Goal: Task Accomplishment & Management: Use online tool/utility

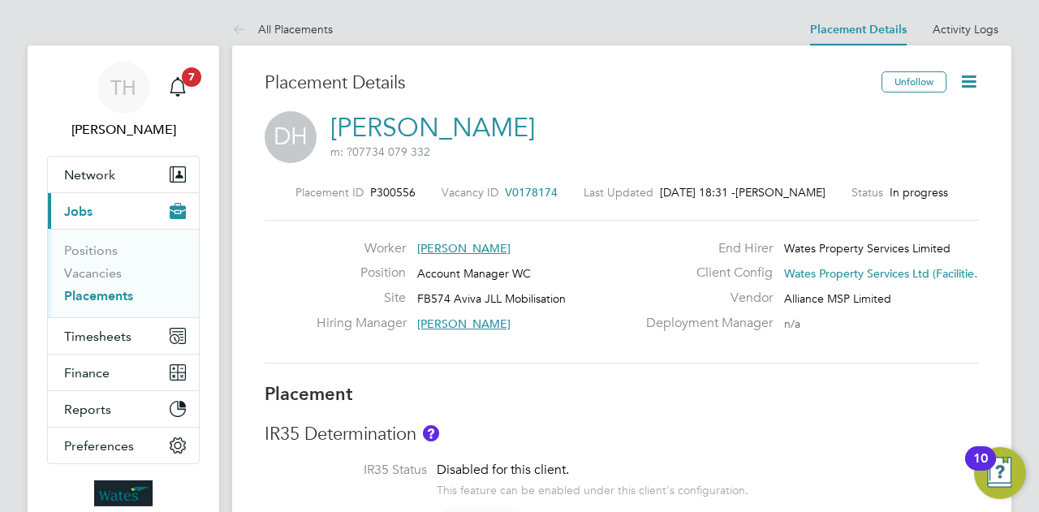
click at [987, 459] on div "10" at bounding box center [980, 469] width 15 height 21
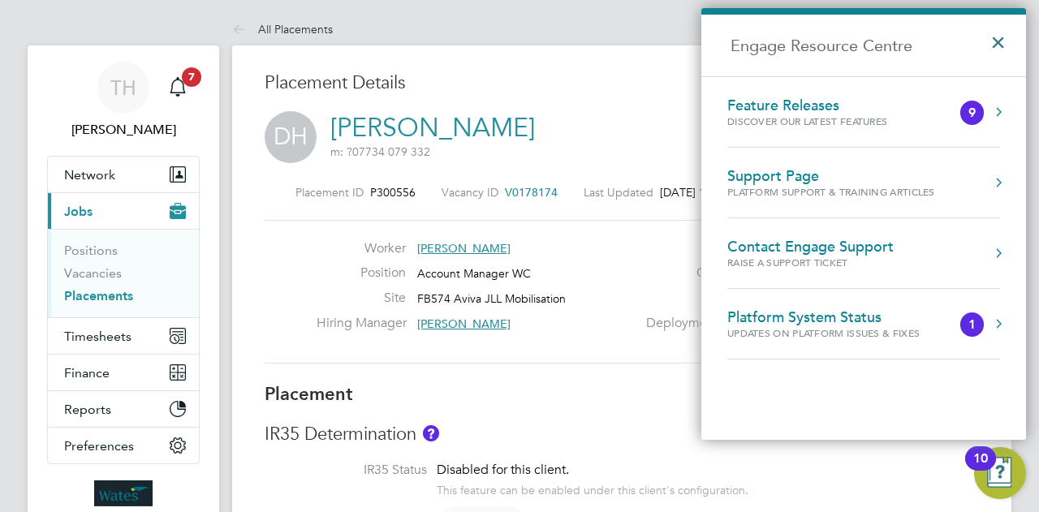
click at [990, 41] on button "×" at bounding box center [1002, 37] width 24 height 36
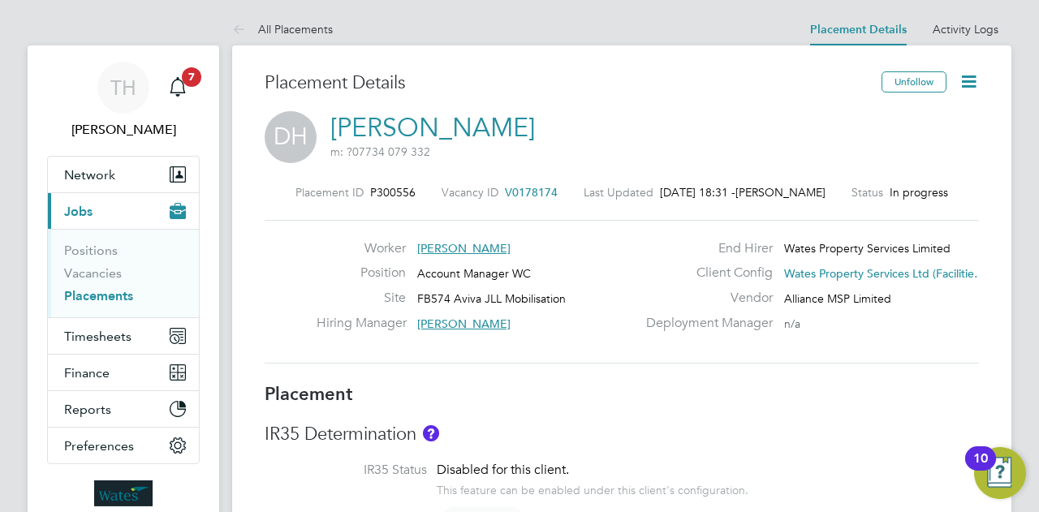
click at [881, 35] on link "Placement Details" at bounding box center [858, 30] width 97 height 14
click at [75, 252] on link "Positions" at bounding box center [91, 250] width 54 height 15
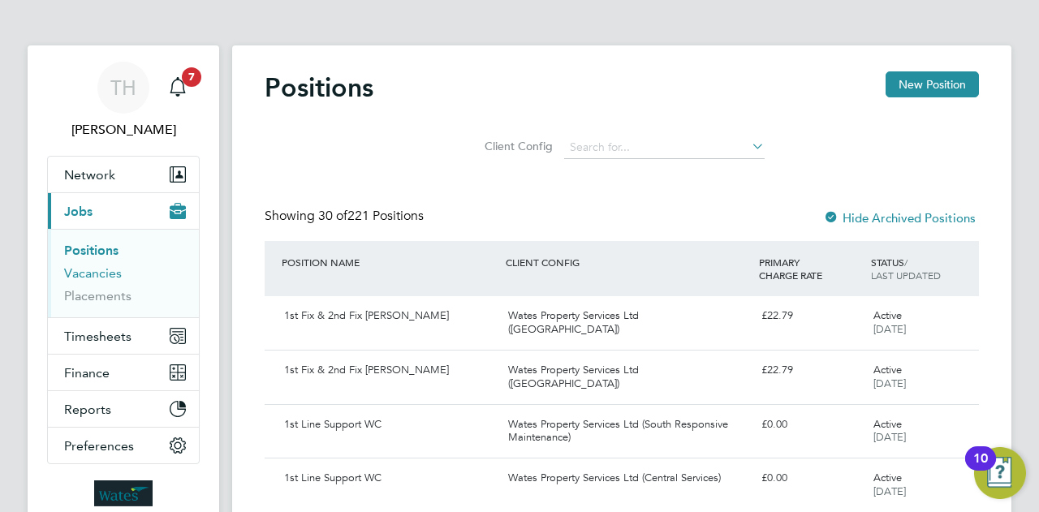
click at [86, 279] on link "Vacancies" at bounding box center [93, 272] width 58 height 15
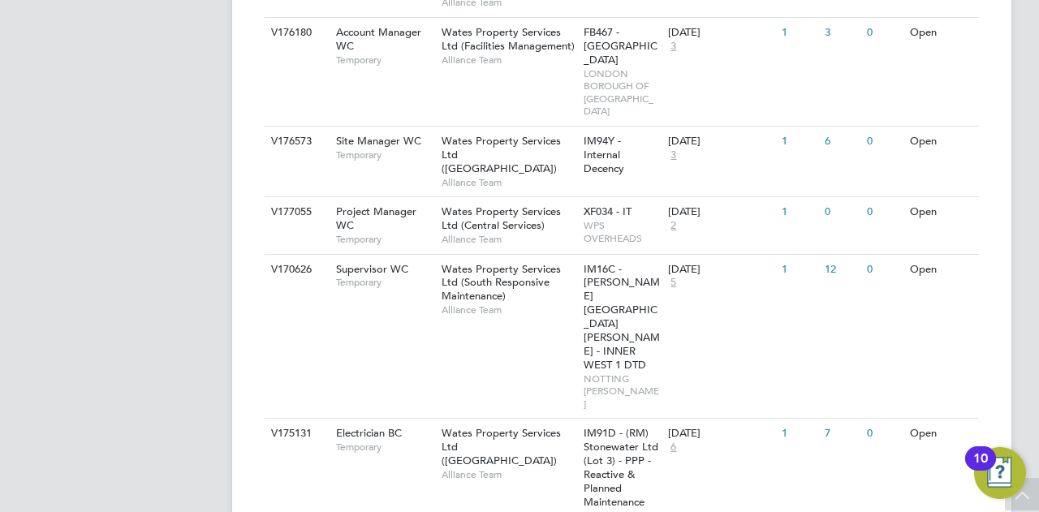
scroll to position [2351, 0]
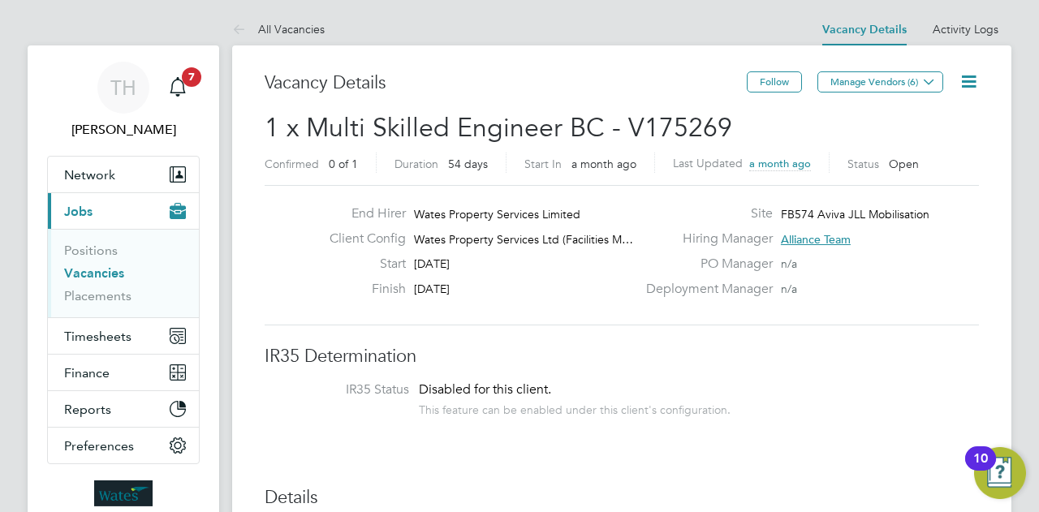
click at [97, 273] on link "Vacancies" at bounding box center [94, 272] width 60 height 15
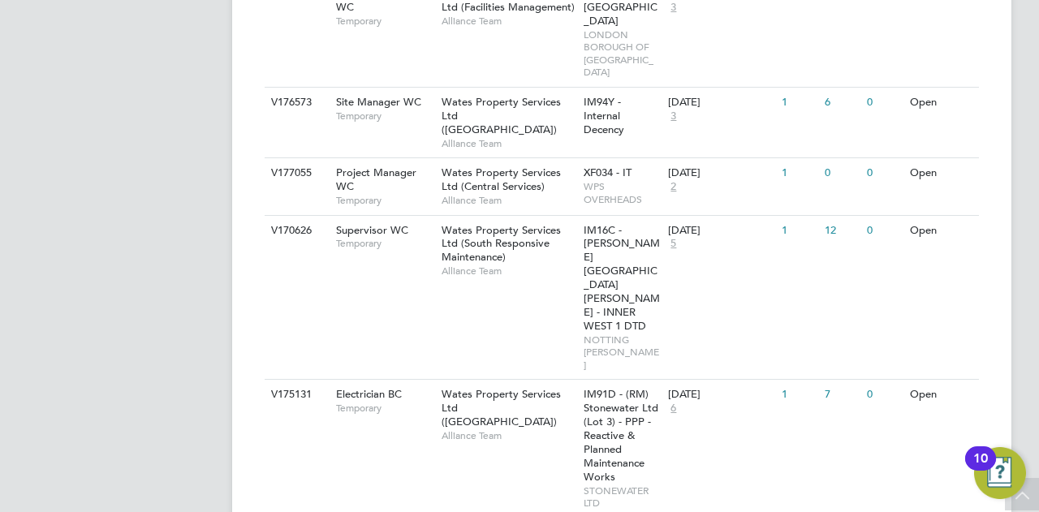
scroll to position [2351, 0]
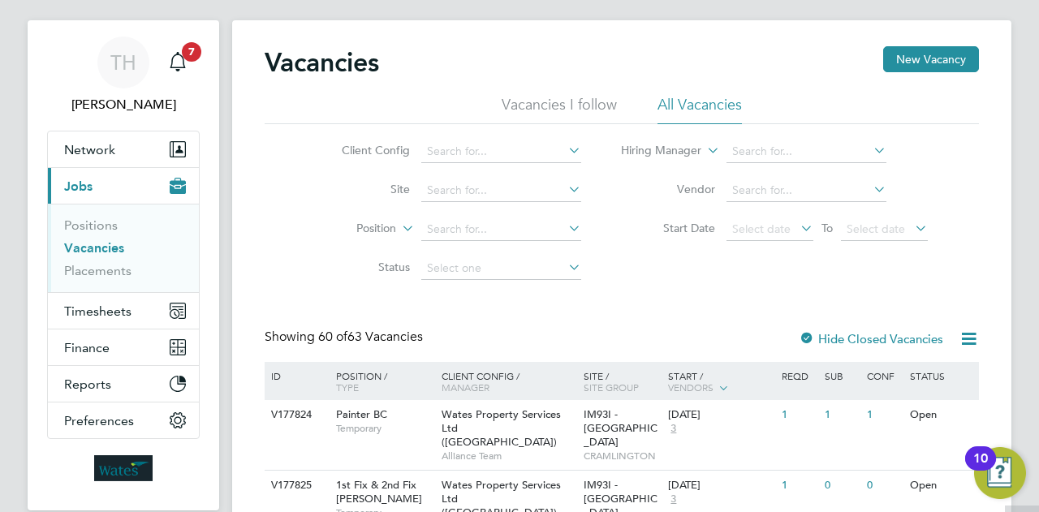
scroll to position [0, 0]
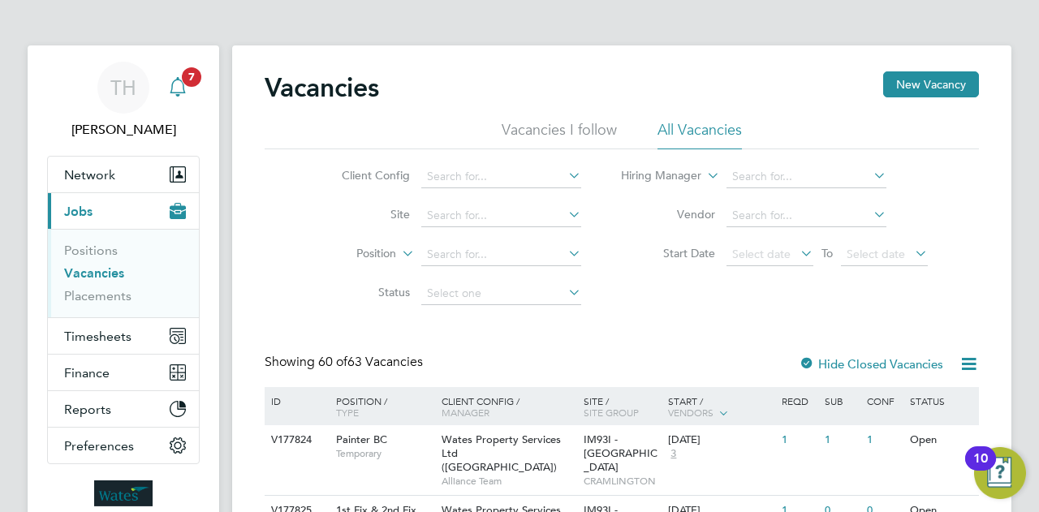
click at [174, 90] on icon "Main navigation" at bounding box center [177, 86] width 19 height 19
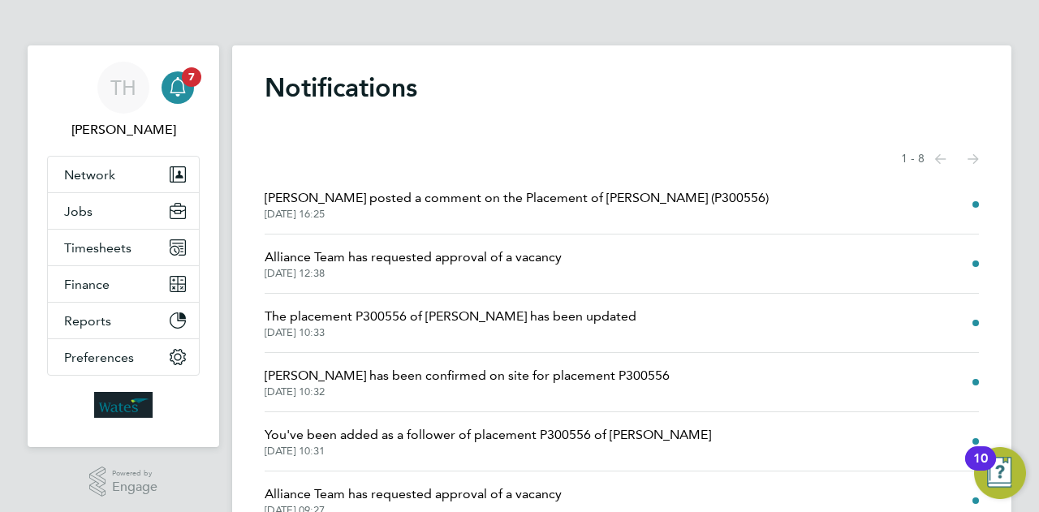
click at [442, 256] on span "Alliance Team has requested approval of a vacancy" at bounding box center [413, 257] width 297 height 19
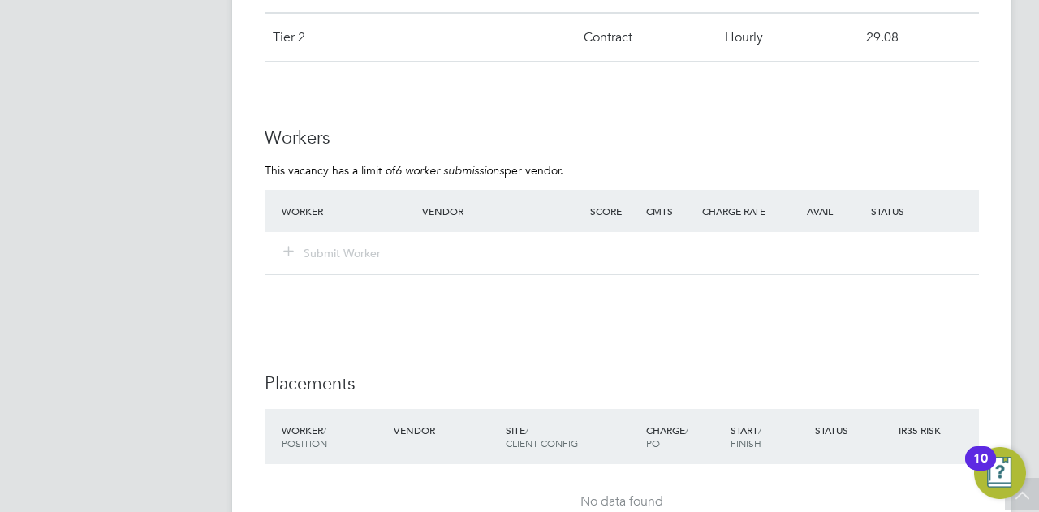
scroll to position [1449, 0]
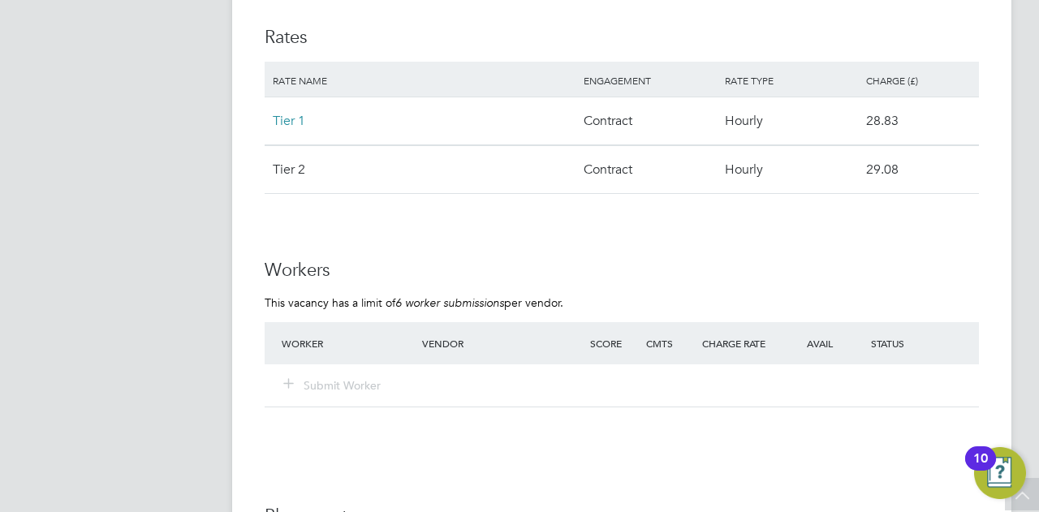
click at [287, 113] on span "Tier 1" at bounding box center [289, 121] width 32 height 16
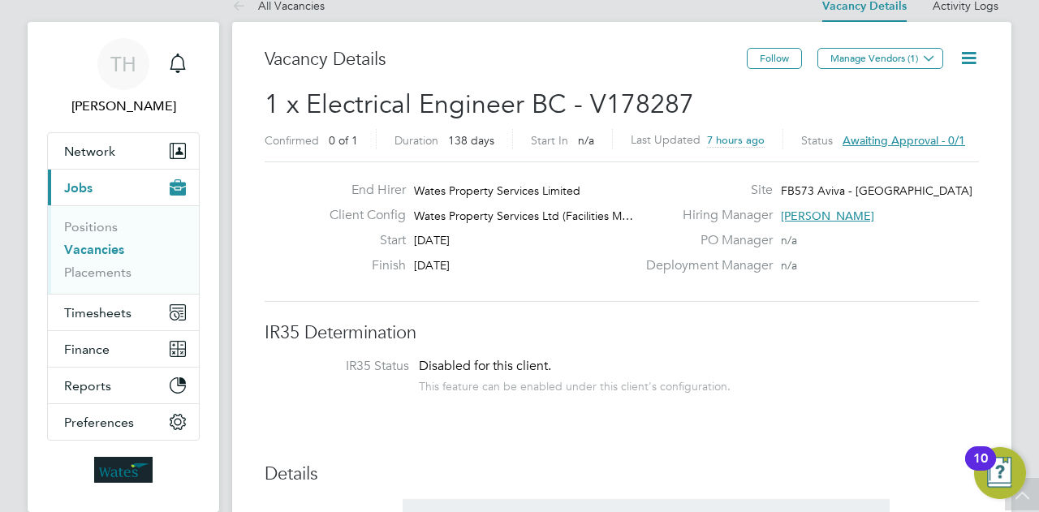
scroll to position [0, 0]
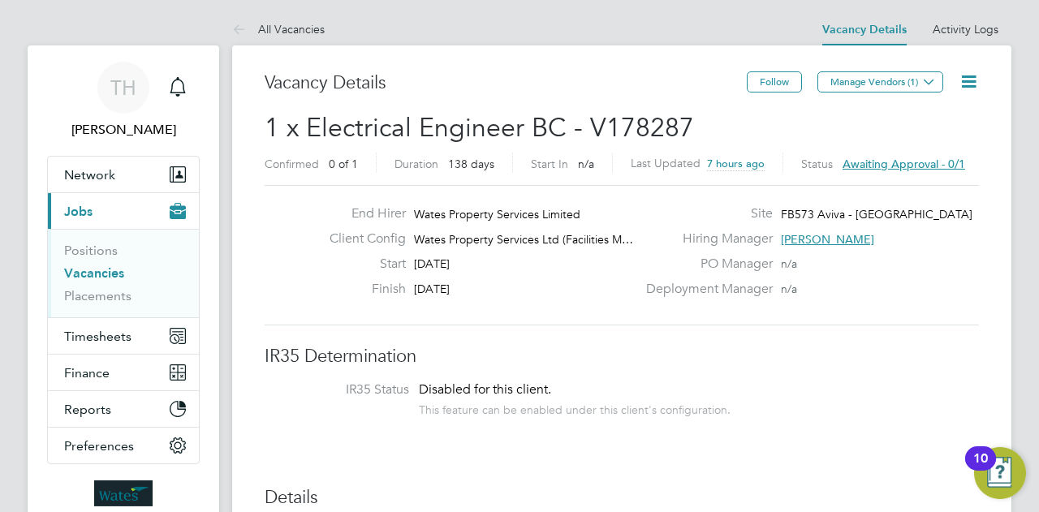
click at [853, 159] on span "Awaiting approval - 0/1" at bounding box center [904, 164] width 123 height 15
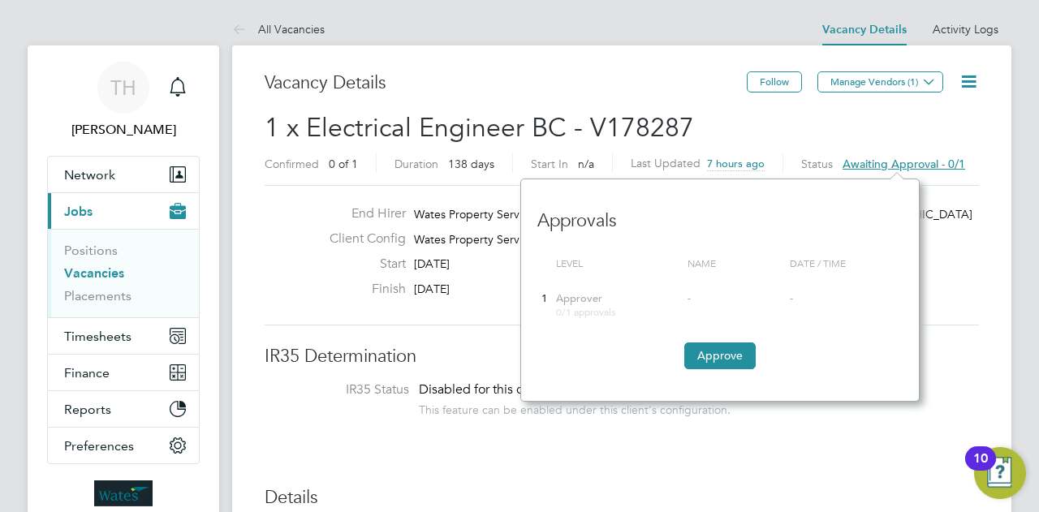
scroll to position [14, 123]
click at [714, 360] on button "Approve" at bounding box center [719, 356] width 71 height 26
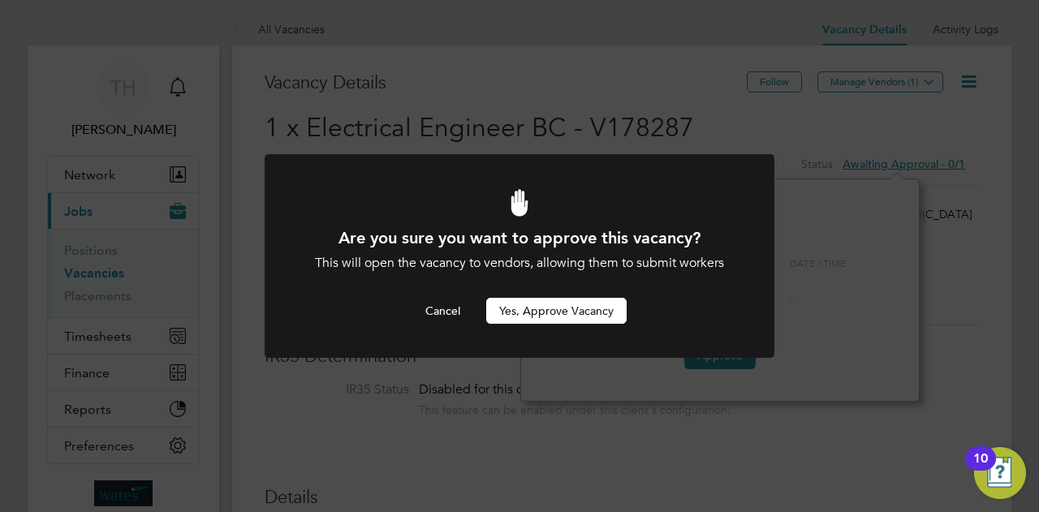
click at [543, 313] on button "Yes, Approve Vacancy" at bounding box center [556, 311] width 140 height 26
